Goal: Find specific page/section: Find specific page/section

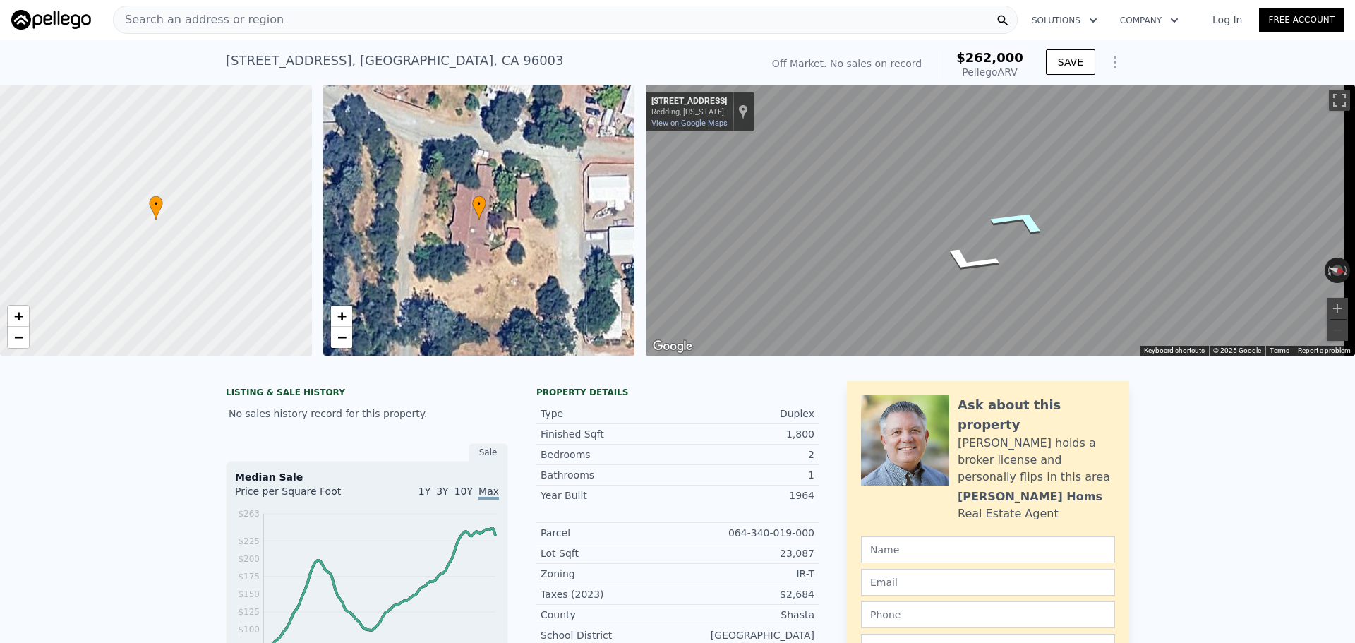
click at [1025, 217] on icon "Go West, Paradise Ln" at bounding box center [1020, 220] width 104 height 41
click at [575, 246] on div "• + − • + − ← Move left → Move right ↑ Move up ↓ Move down + Zoom in - Zoom out…" at bounding box center [677, 220] width 1355 height 271
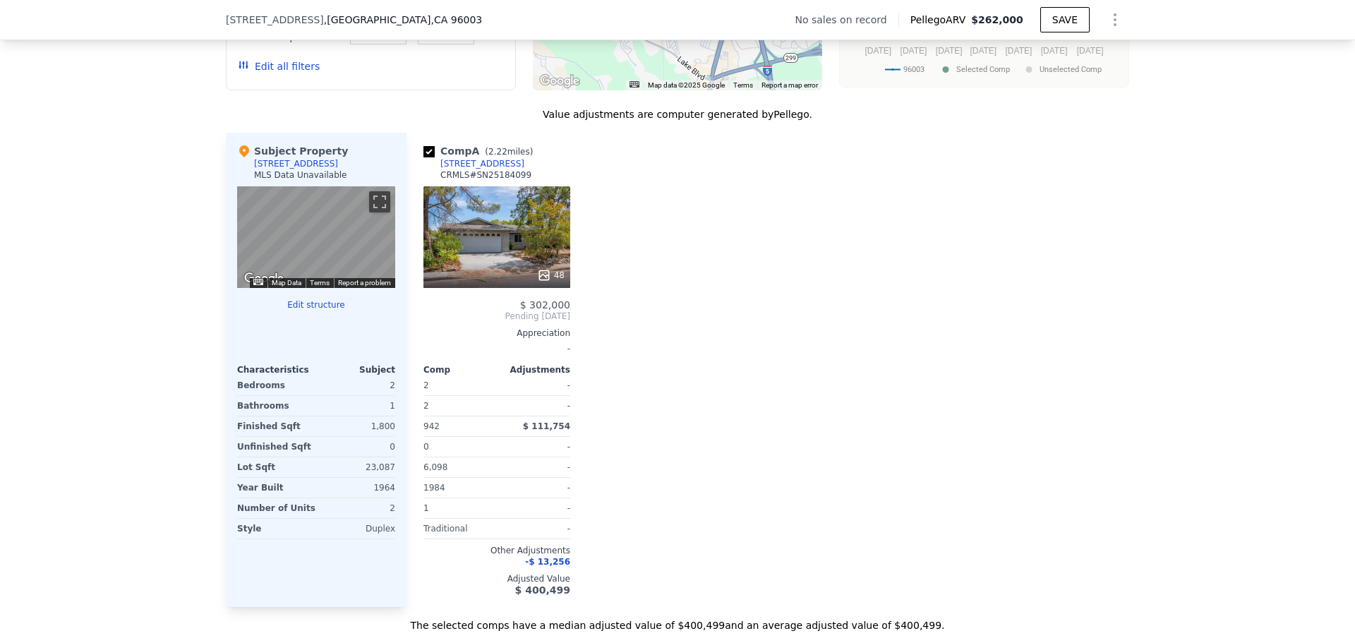
scroll to position [1336, 0]
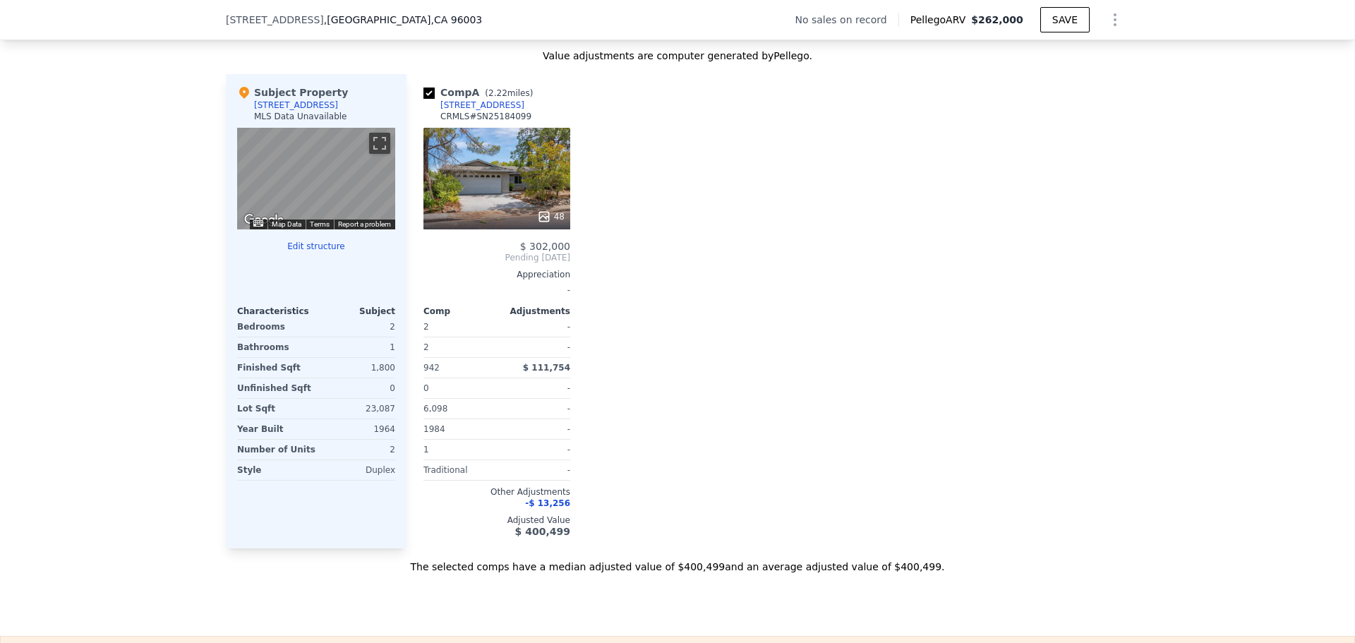
click at [509, 223] on div "48" at bounding box center [497, 217] width 135 height 14
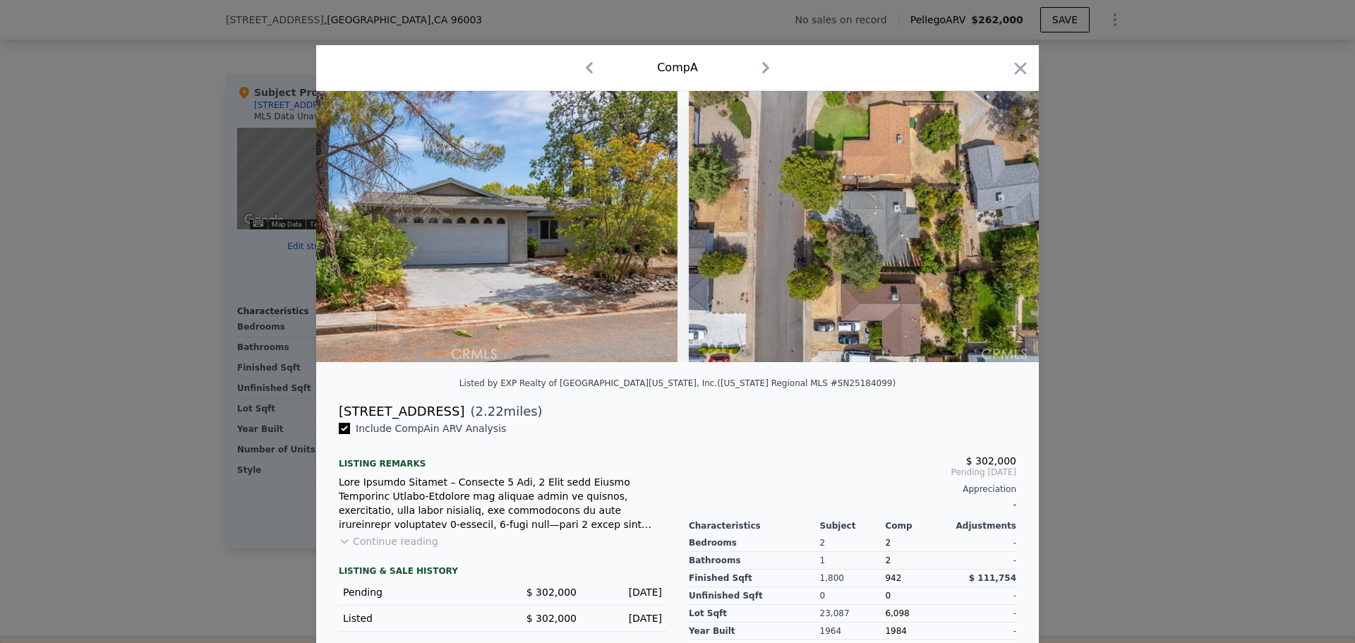
click at [757, 71] on icon "button" at bounding box center [766, 67] width 23 height 23
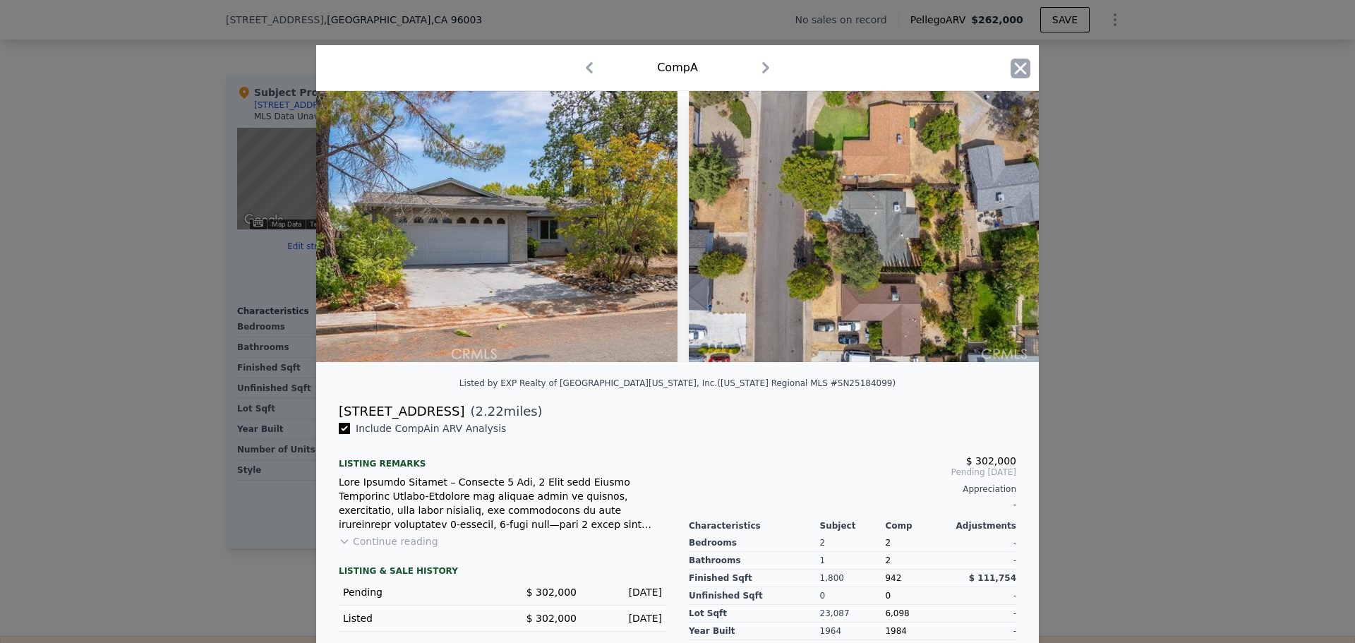
click at [1011, 68] on icon "button" at bounding box center [1021, 69] width 20 height 20
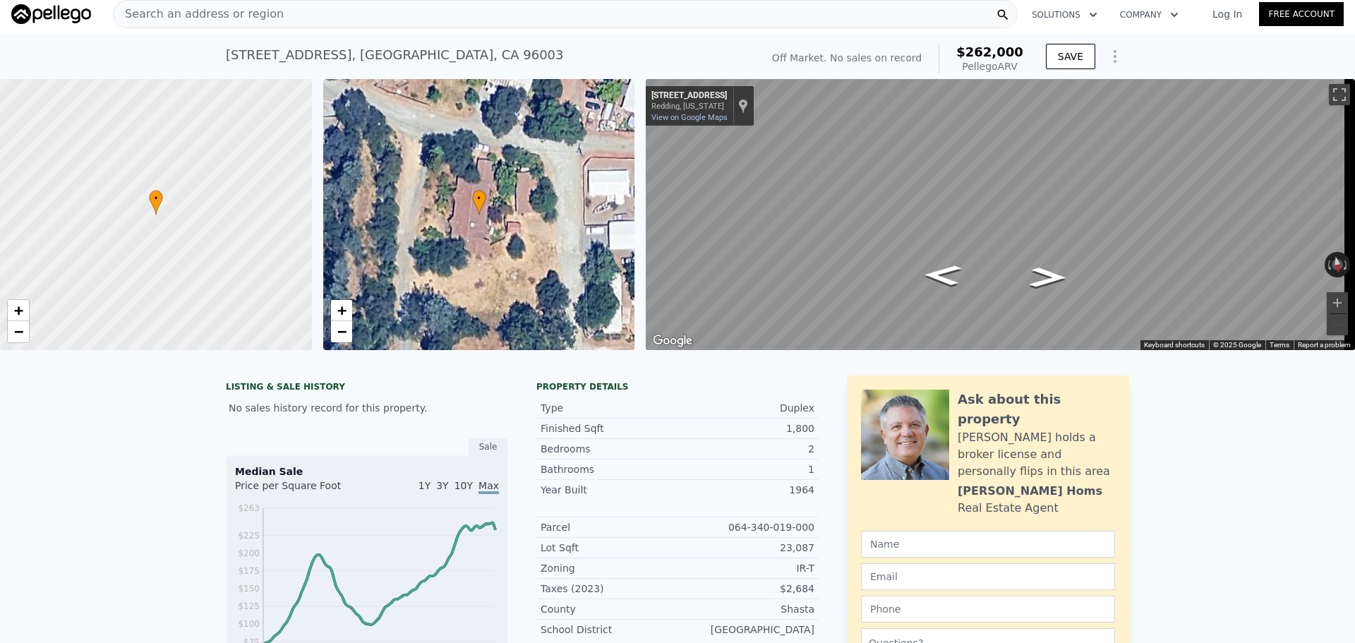
scroll to position [5, 0]
